Goal: Navigation & Orientation: Find specific page/section

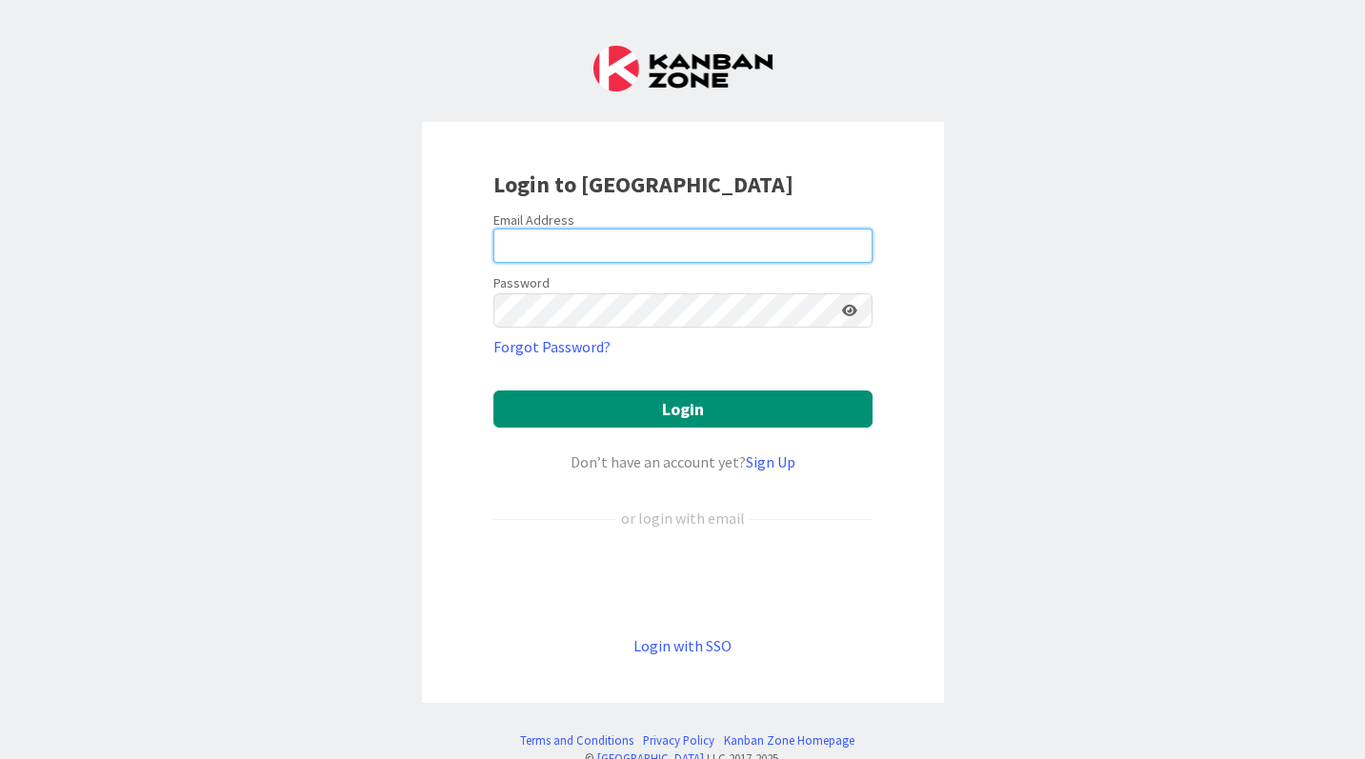
click at [610, 246] on input "email" at bounding box center [682, 246] width 379 height 34
type input "[EMAIL_ADDRESS][DOMAIN_NAME]"
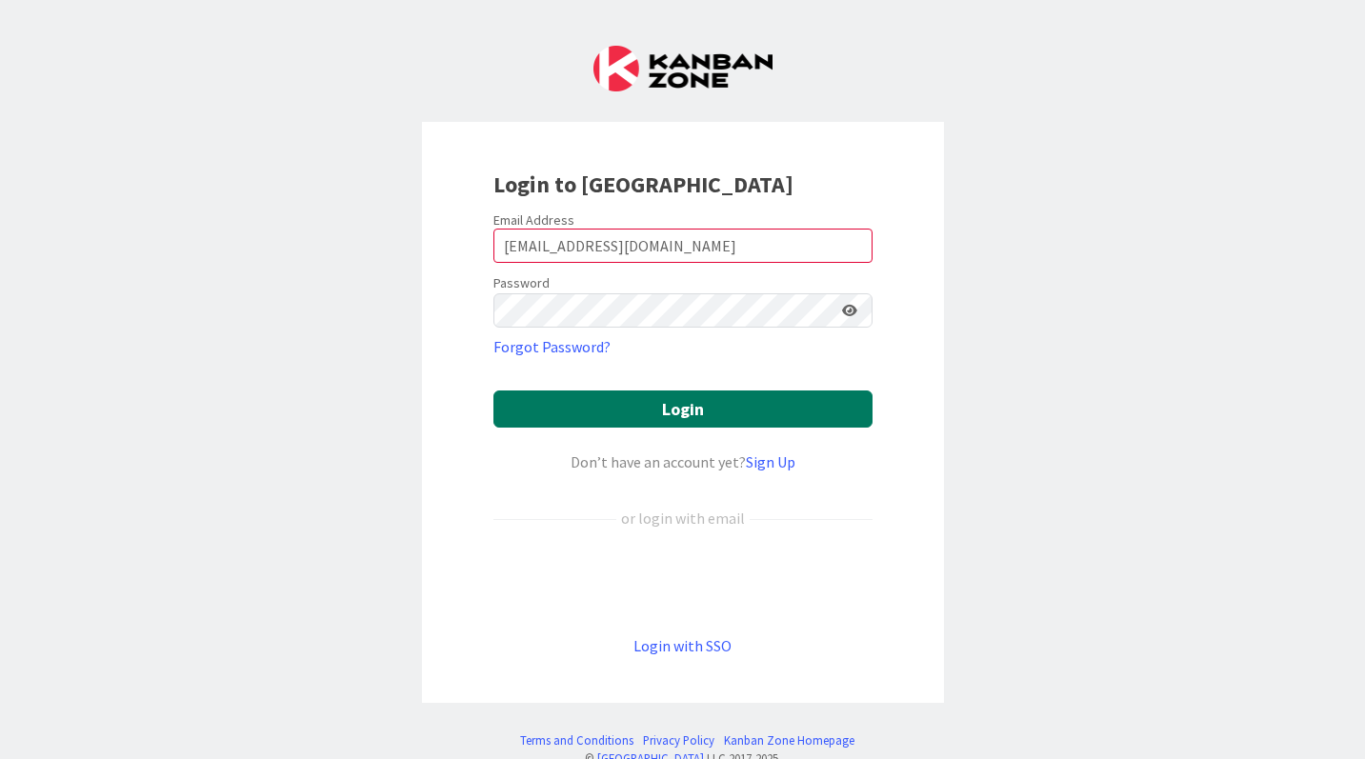
click at [678, 410] on button "Login" at bounding box center [682, 409] width 379 height 37
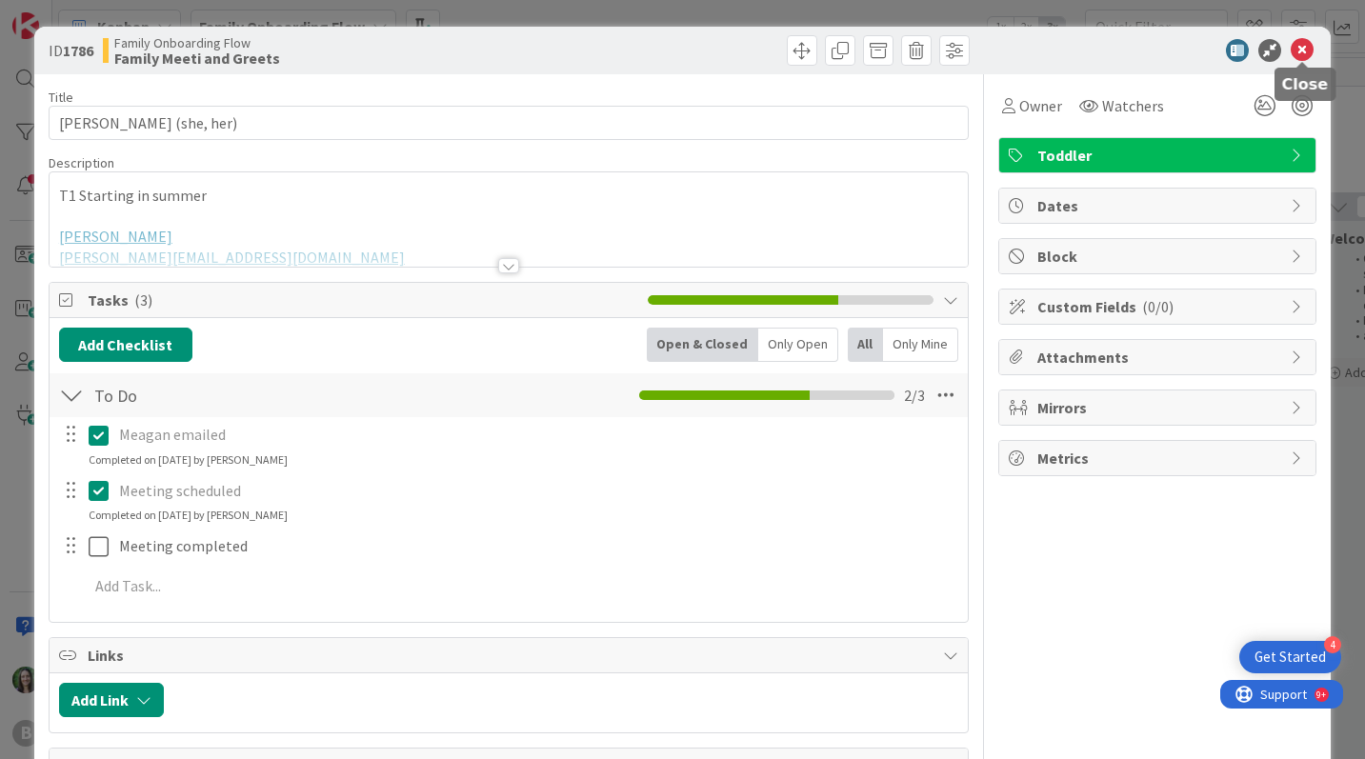
click at [1298, 49] on icon at bounding box center [1302, 50] width 23 height 23
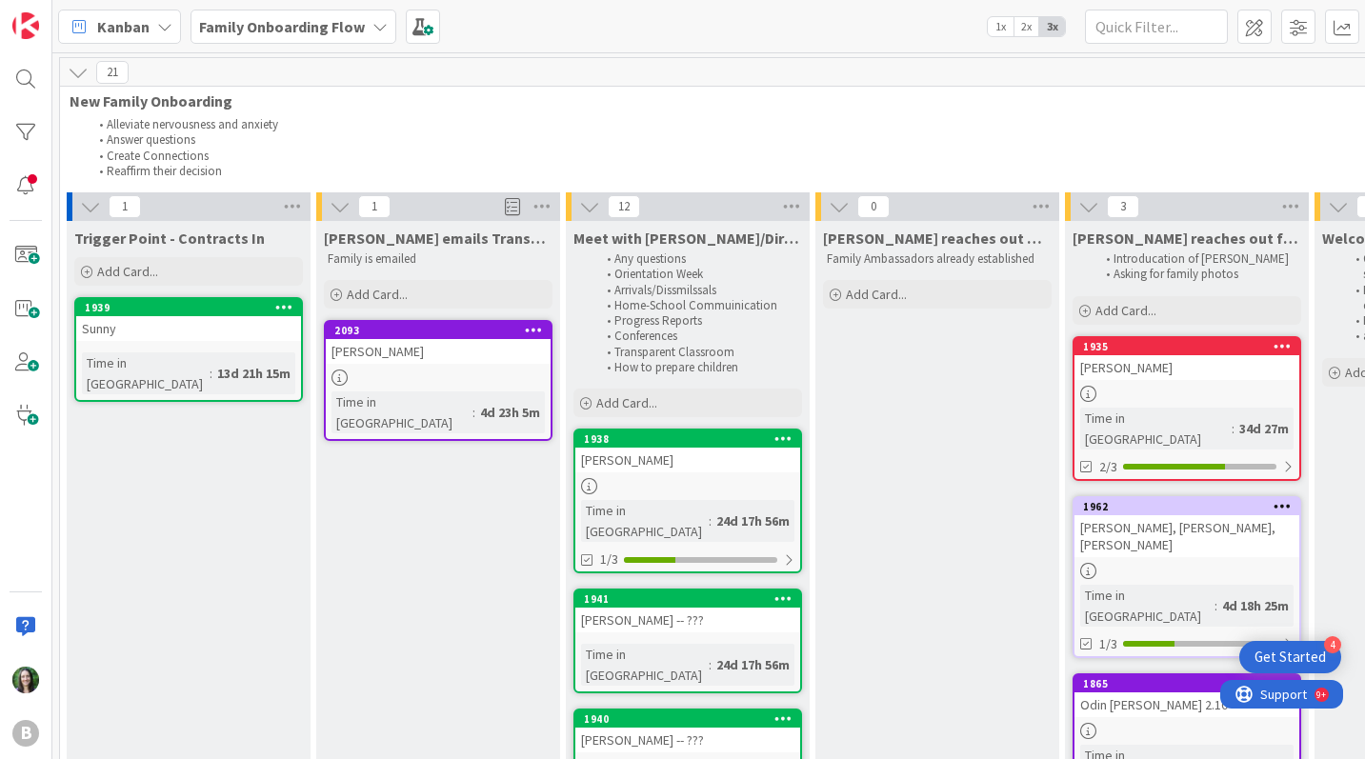
click at [242, 29] on b "Family Onboarding Flow" at bounding box center [282, 26] width 166 height 19
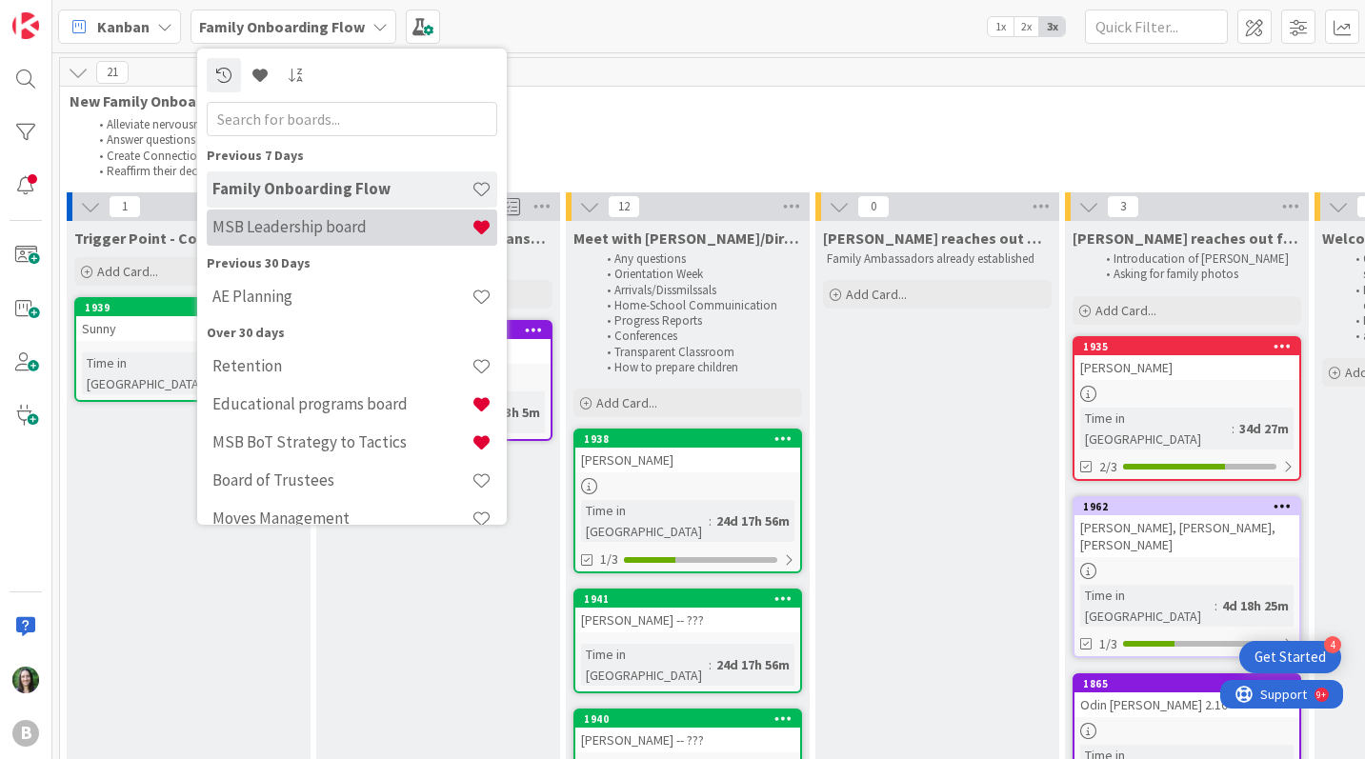
click at [260, 240] on div "MSB Leadership board" at bounding box center [352, 228] width 291 height 36
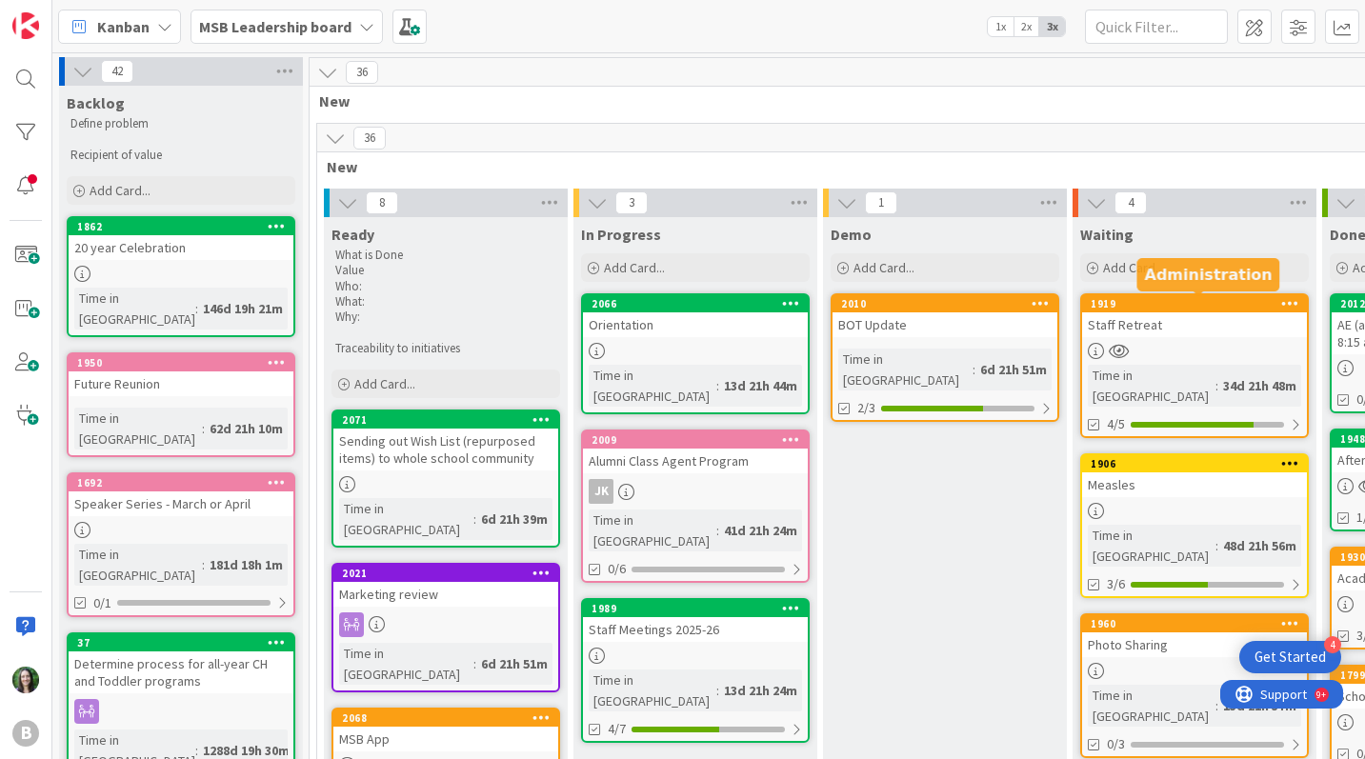
click at [1192, 302] on div "1919" at bounding box center [1199, 303] width 216 height 13
